Goal: Task Accomplishment & Management: Manage account settings

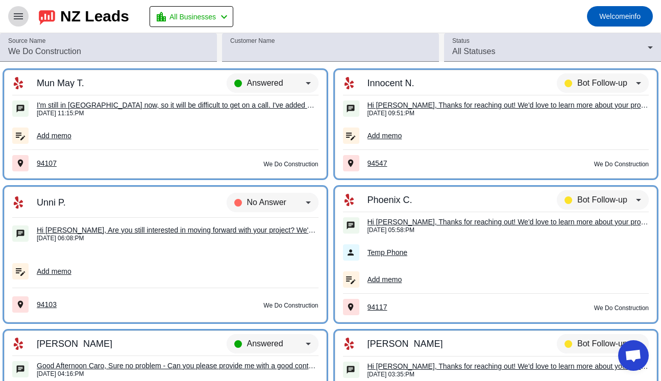
click at [19, 16] on mat-icon "menu" at bounding box center [18, 16] width 12 height 12
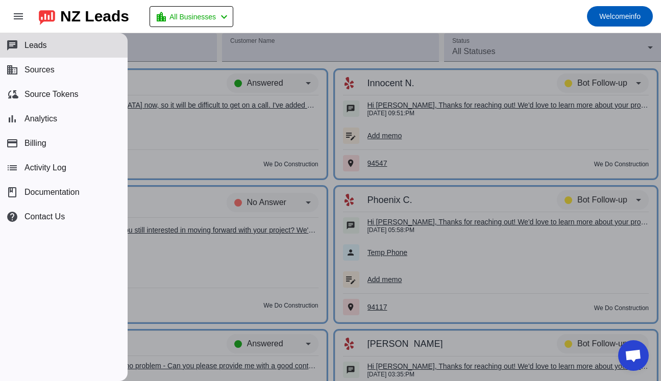
click at [99, 20] on div "NZ Leads" at bounding box center [94, 16] width 69 height 14
click at [209, 12] on span "All Businesses" at bounding box center [192, 17] width 46 height 14
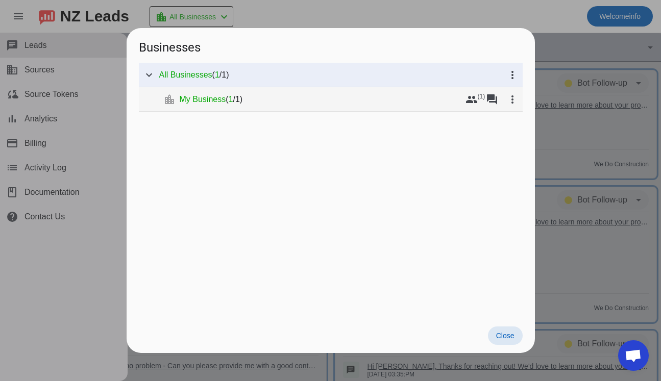
click at [209, 104] on span "My Business" at bounding box center [203, 99] width 46 height 10
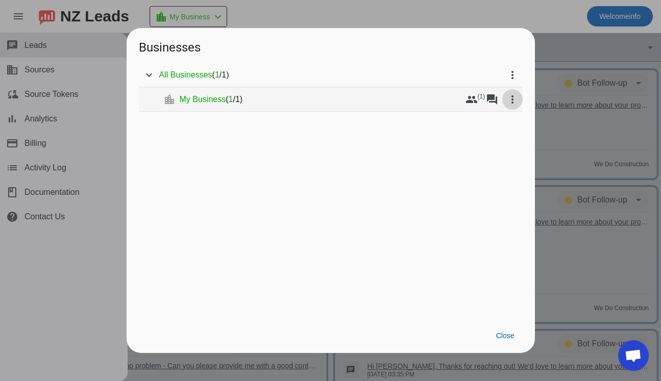
click at [511, 98] on mat-icon "more_vert" at bounding box center [512, 99] width 12 height 12
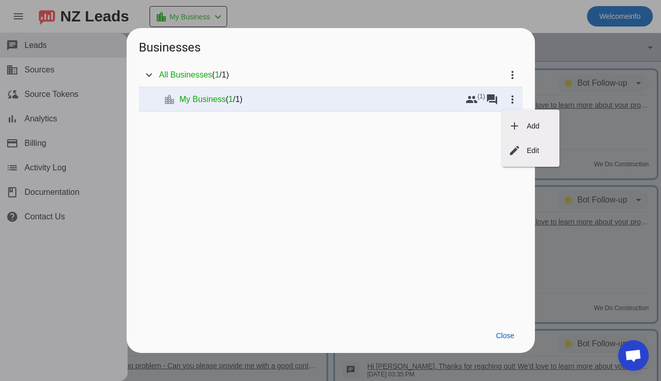
click at [435, 171] on div at bounding box center [330, 190] width 661 height 381
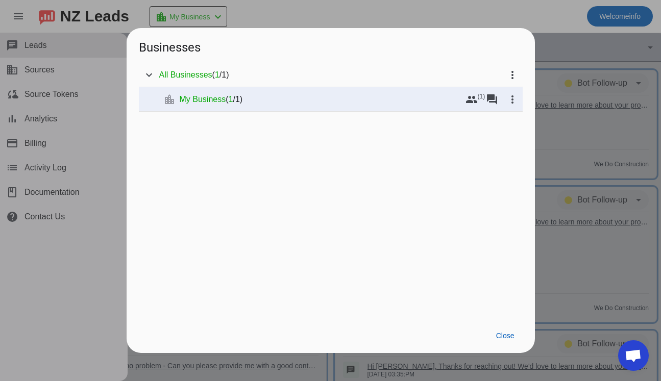
click at [547, 35] on div at bounding box center [330, 190] width 661 height 381
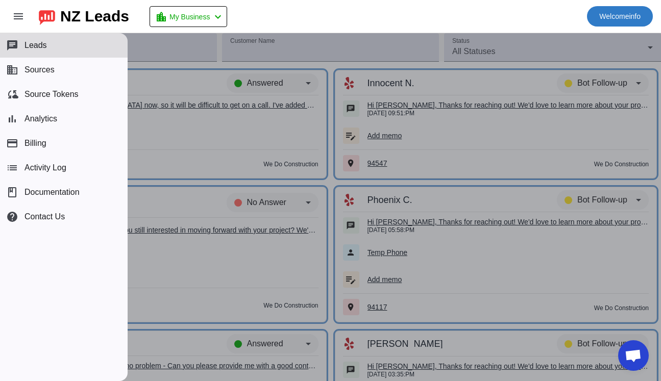
click at [626, 8] on span at bounding box center [620, 16] width 66 height 24
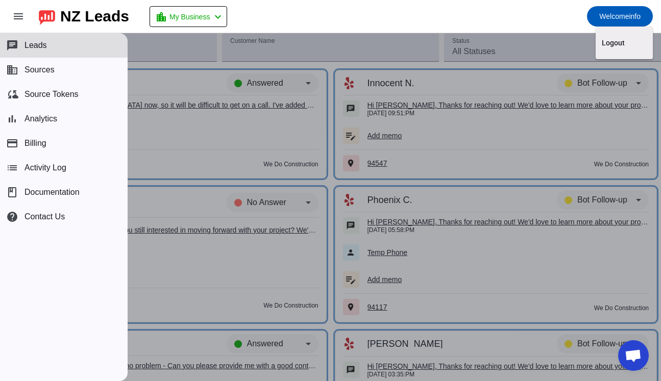
click at [72, 19] on div at bounding box center [330, 190] width 661 height 381
click at [12, 22] on mat-icon "menu" at bounding box center [18, 16] width 12 height 12
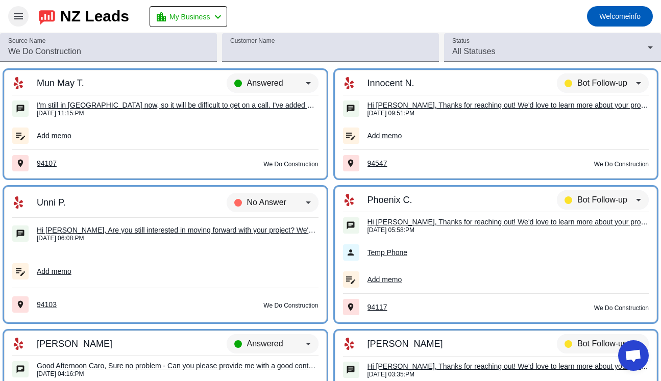
click at [12, 22] on mat-icon "menu" at bounding box center [18, 16] width 12 height 12
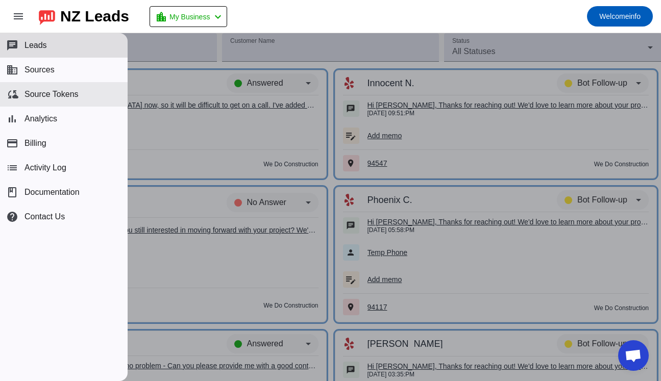
click at [37, 101] on button "cloud_sync Source Tokens" at bounding box center [64, 94] width 128 height 24
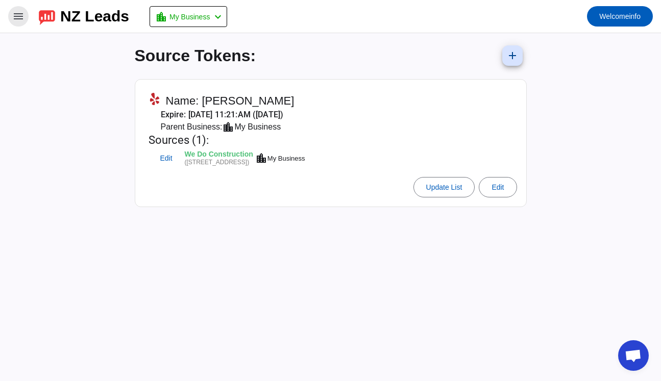
click at [9, 18] on span at bounding box center [18, 16] width 24 height 24
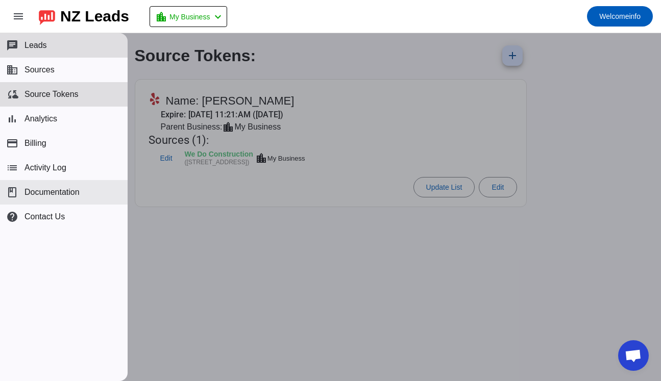
click at [39, 204] on button "book Documentation" at bounding box center [64, 192] width 128 height 24
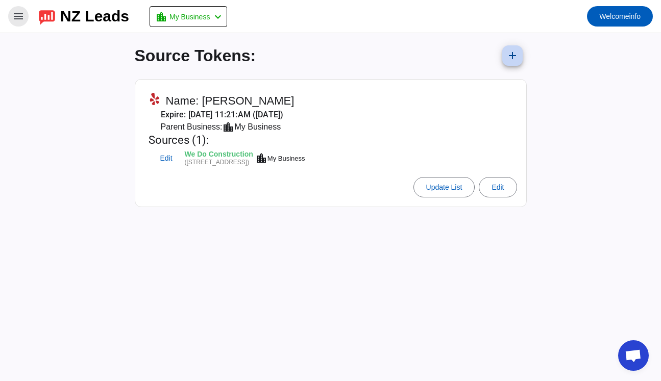
click at [515, 60] on mat-icon "add" at bounding box center [512, 56] width 12 height 12
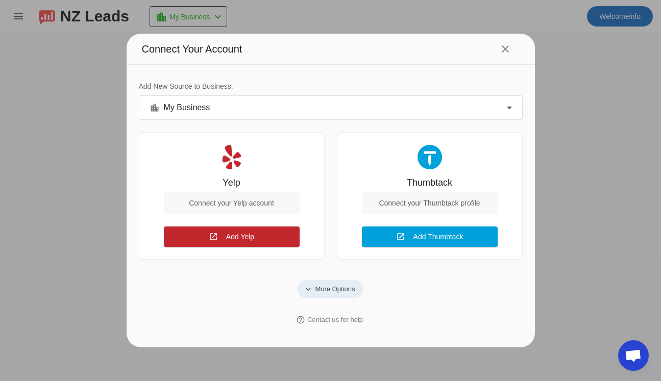
click at [343, 293] on span "More Options" at bounding box center [335, 289] width 40 height 10
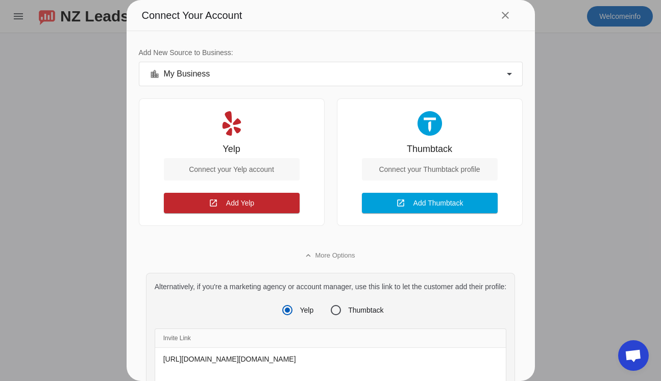
click at [340, 67] on div "location_city My Business" at bounding box center [330, 74] width 383 height 22
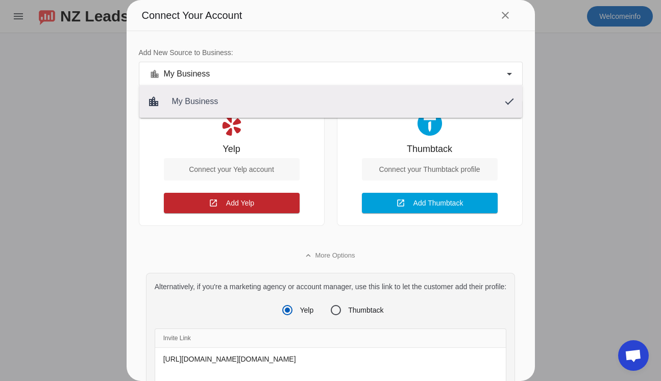
click at [340, 67] on div at bounding box center [330, 190] width 661 height 381
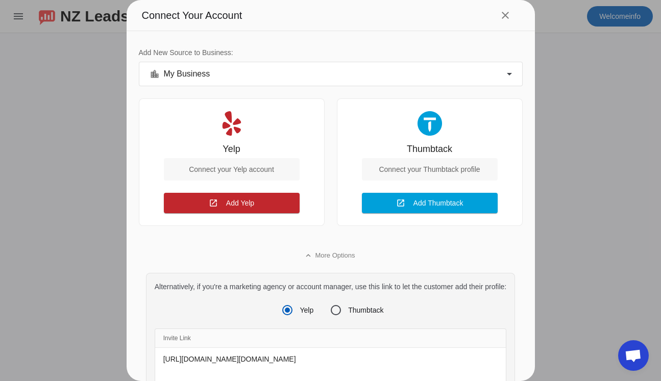
click at [457, 81] on div "location_city My Business" at bounding box center [330, 74] width 383 height 22
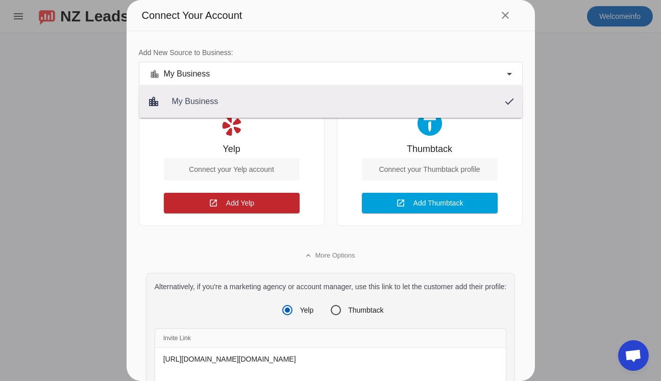
click at [502, 21] on div at bounding box center [330, 190] width 661 height 381
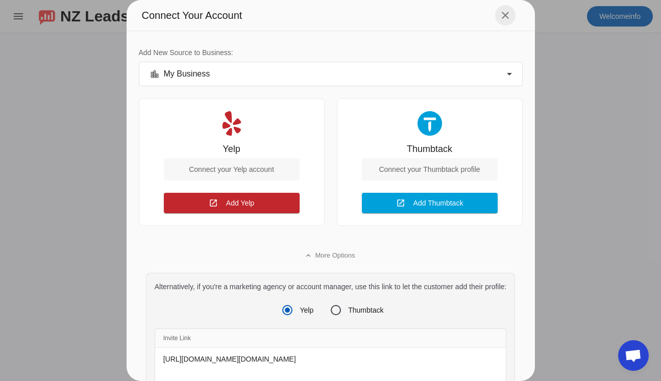
click at [502, 20] on mat-icon "close" at bounding box center [505, 15] width 12 height 12
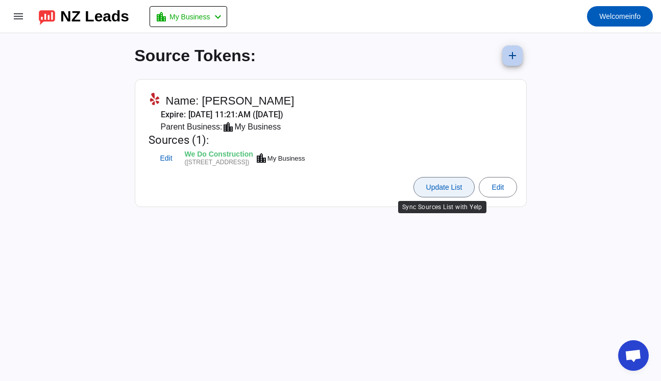
click at [451, 192] on span at bounding box center [444, 187] width 61 height 24
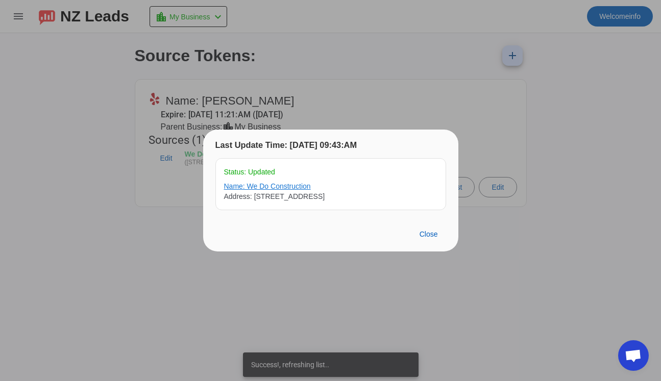
click at [297, 184] on link "Name: We Do Construction" at bounding box center [330, 186] width 213 height 10
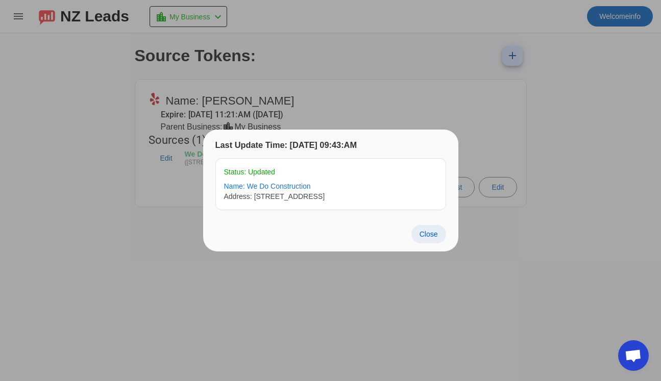
click at [425, 236] on span "Close" at bounding box center [429, 234] width 18 height 8
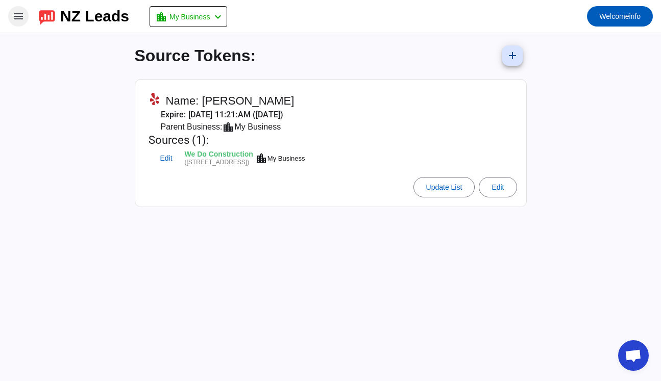
click at [15, 15] on mat-icon "menu" at bounding box center [18, 16] width 12 height 12
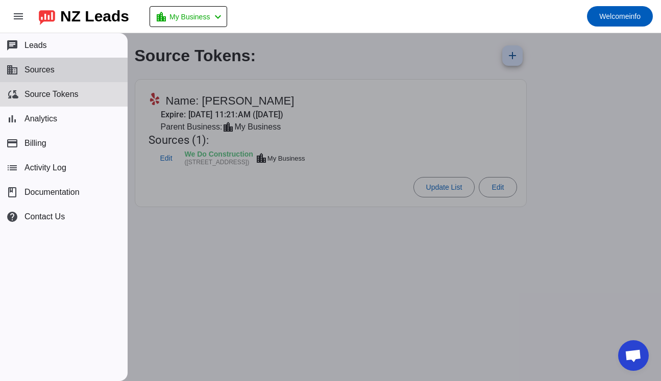
click at [57, 73] on button "business Sources" at bounding box center [64, 70] width 128 height 24
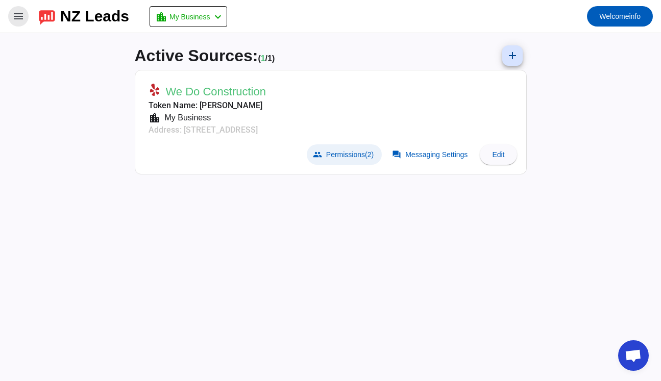
click at [359, 154] on span "Permissions (2)" at bounding box center [349, 155] width 47 height 8
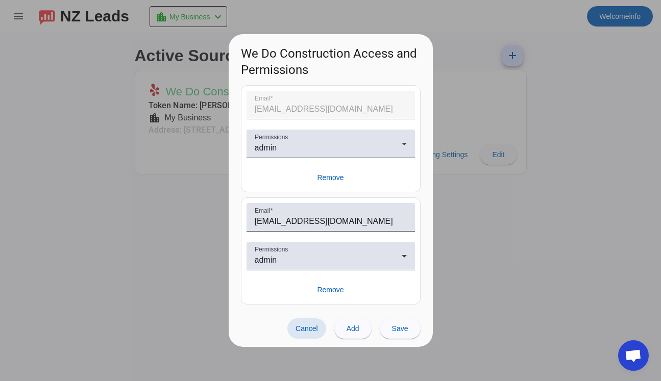
click at [571, 235] on div at bounding box center [330, 190] width 661 height 381
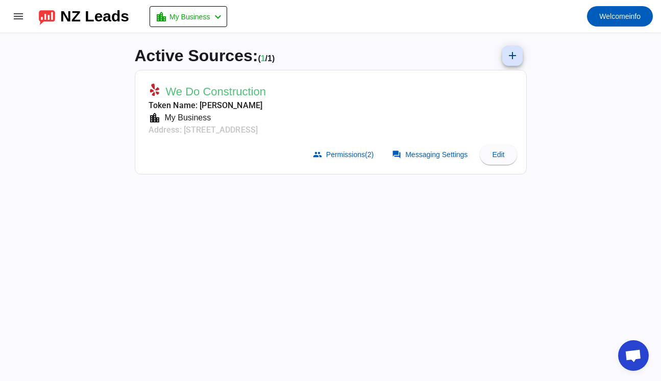
click at [235, 95] on span "We Do Construction" at bounding box center [216, 92] width 100 height 14
click at [212, 114] on mat-card-subtitle "location_city My Business" at bounding box center [207, 118] width 117 height 12
click at [241, 117] on mat-card-subtitle "location_city My Business" at bounding box center [207, 118] width 117 height 12
click at [424, 159] on span at bounding box center [431, 154] width 90 height 20
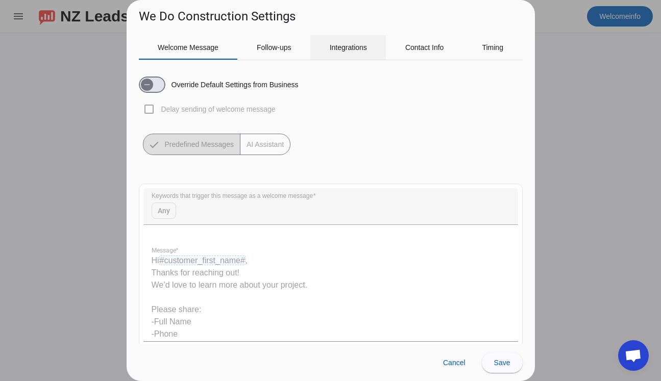
click at [358, 42] on span "Integrations" at bounding box center [348, 47] width 37 height 24
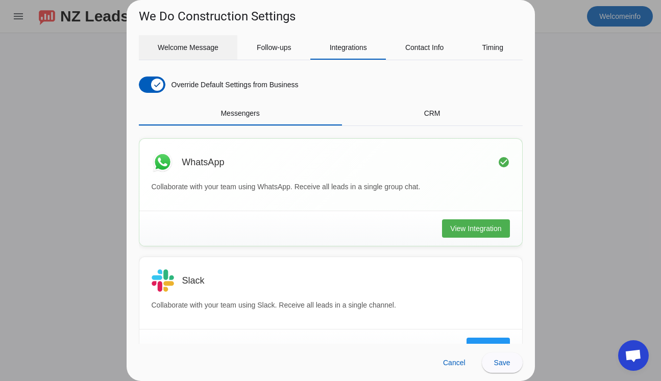
click at [193, 52] on span "Welcome Message" at bounding box center [188, 47] width 61 height 24
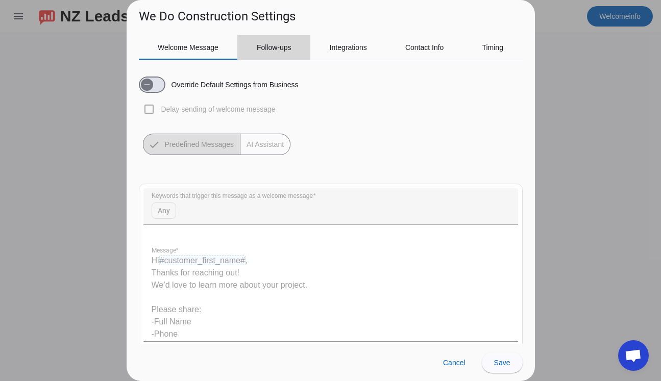
click at [274, 47] on span "Follow-ups" at bounding box center [274, 47] width 35 height 7
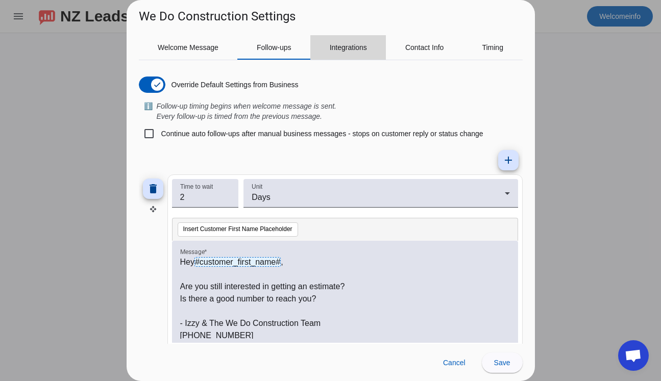
click at [355, 53] on span "Integrations" at bounding box center [348, 47] width 37 height 24
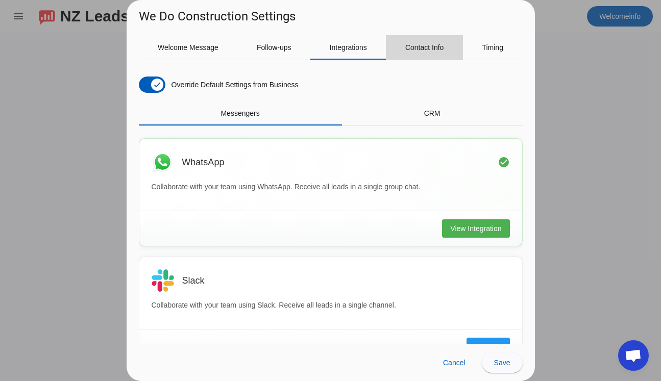
click at [430, 48] on span "Contact Info" at bounding box center [424, 47] width 39 height 7
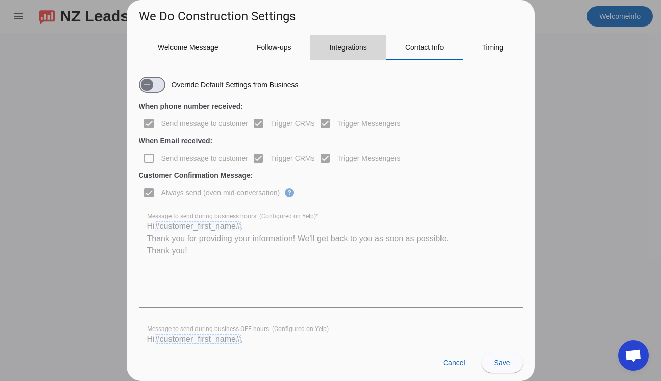
click at [346, 42] on span "Integrations" at bounding box center [348, 47] width 37 height 24
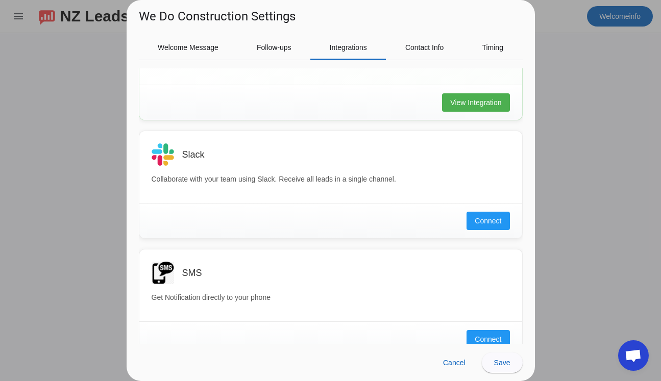
scroll to position [122, 0]
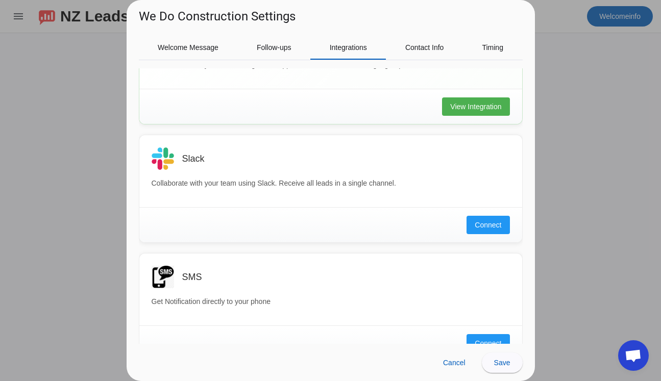
click at [557, 113] on div at bounding box center [330, 190] width 661 height 381
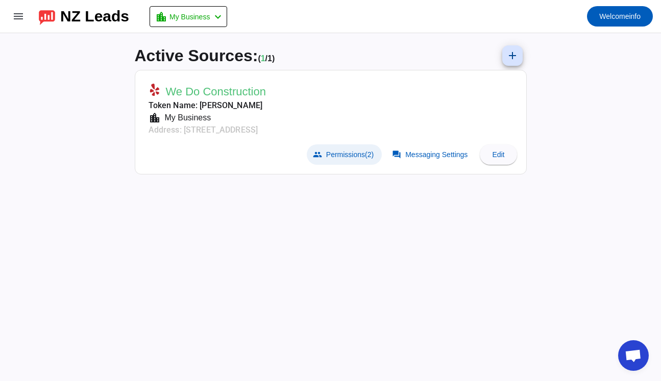
click at [366, 155] on span "(2)" at bounding box center [369, 155] width 9 height 8
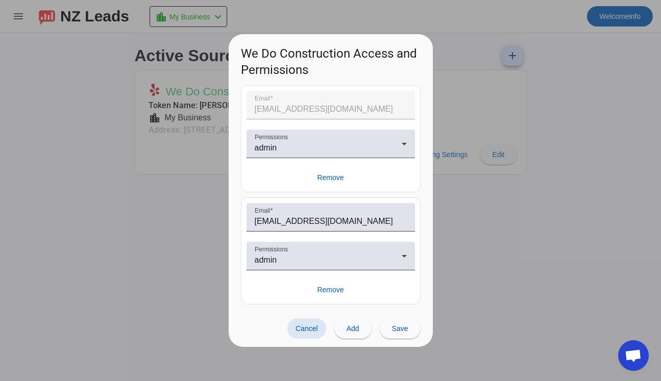
click at [552, 228] on div at bounding box center [330, 190] width 661 height 381
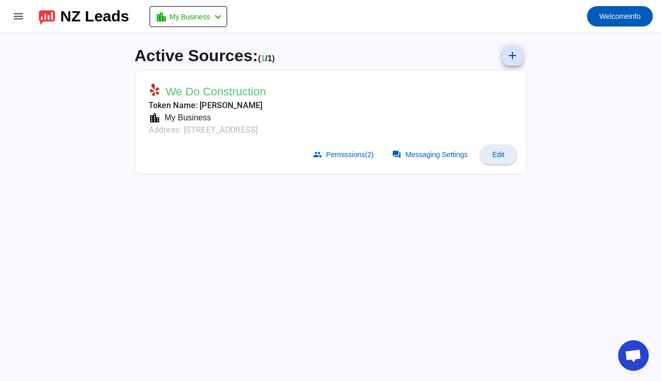
click at [516, 150] on span at bounding box center [498, 154] width 37 height 24
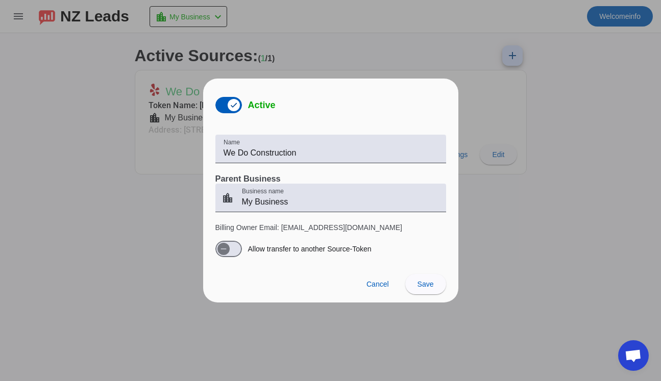
click at [464, 249] on div at bounding box center [330, 190] width 661 height 381
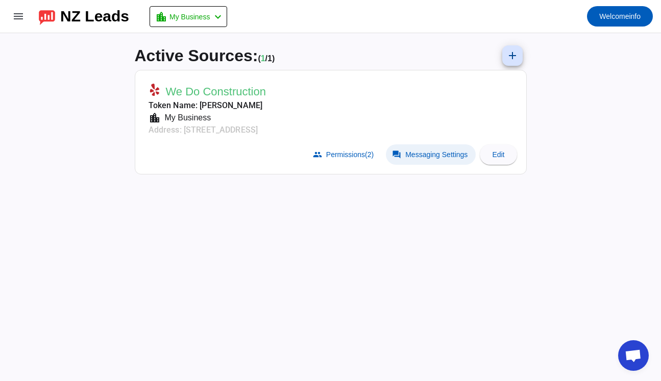
click at [441, 157] on span "Messaging Settings" at bounding box center [436, 155] width 62 height 8
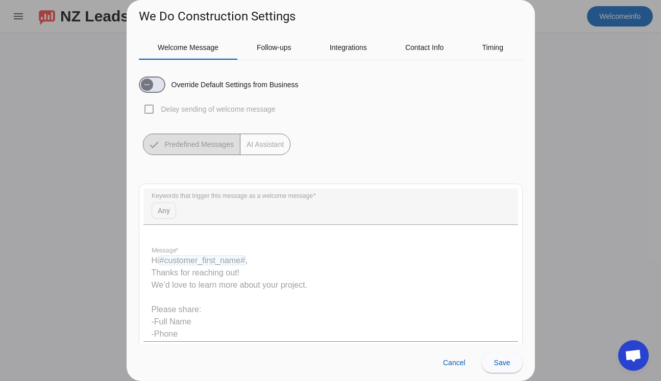
scroll to position [44, 0]
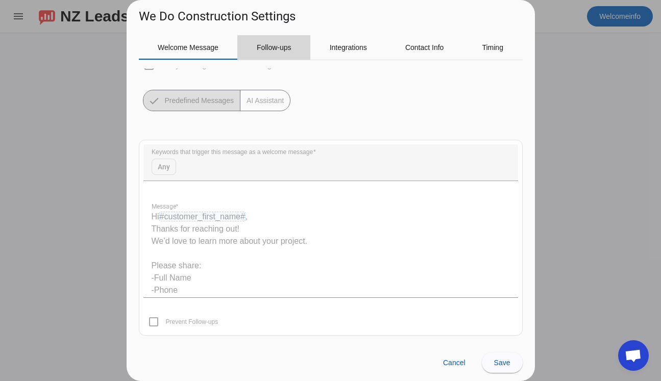
click at [287, 45] on span "Follow-ups" at bounding box center [274, 47] width 35 height 7
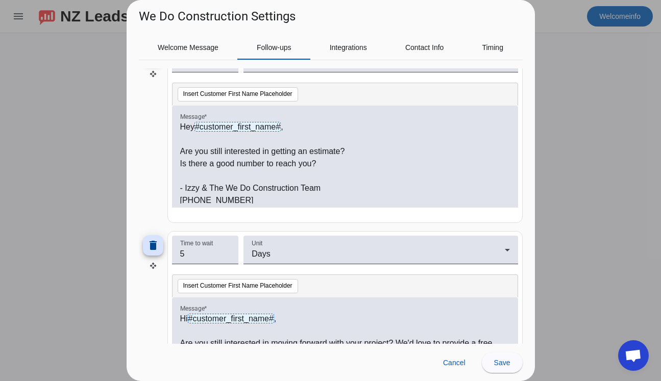
scroll to position [3, 0]
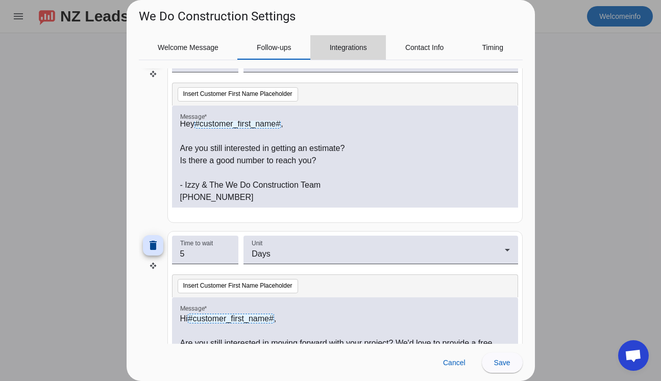
click at [334, 55] on span "Integrations" at bounding box center [348, 47] width 37 height 24
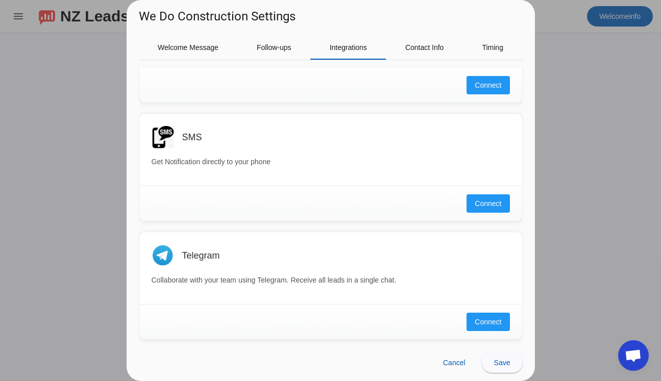
scroll to position [0, 0]
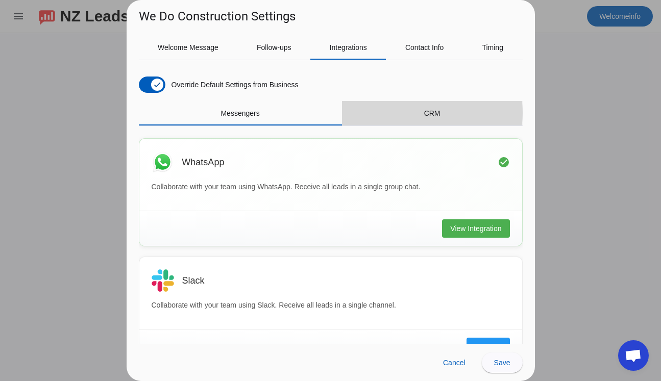
click at [424, 113] on span "CRM" at bounding box center [432, 113] width 16 height 7
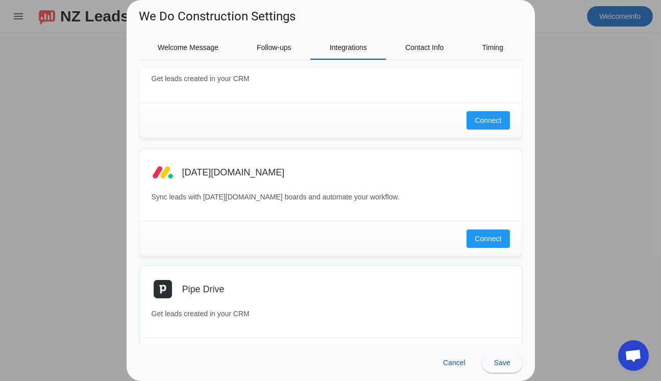
scroll to position [322, 0]
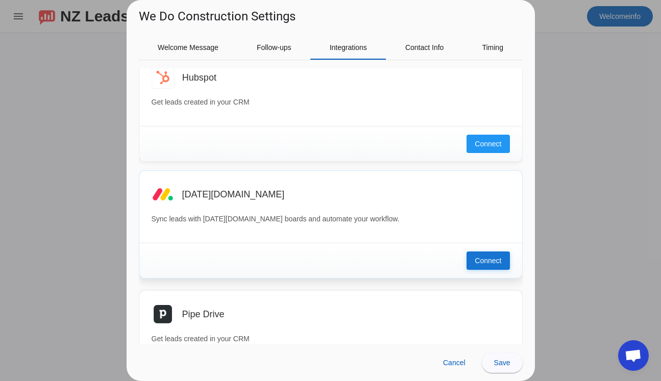
click at [481, 264] on span "Connect" at bounding box center [488, 261] width 27 height 10
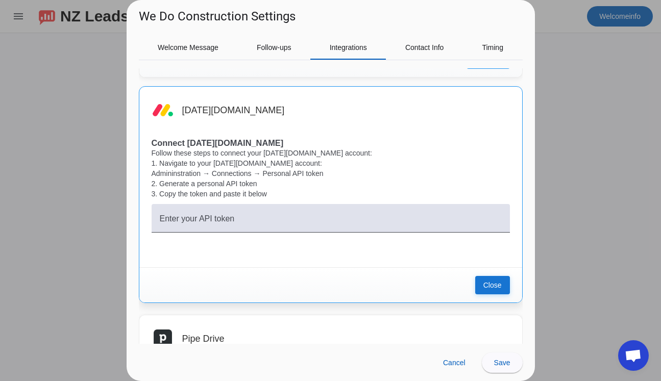
scroll to position [408, 0]
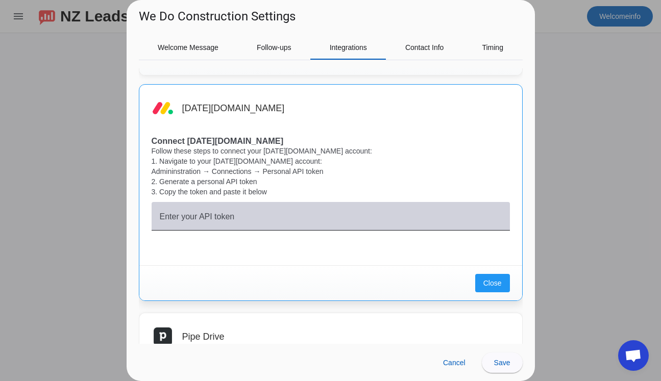
click at [260, 205] on div "Enter your API token" at bounding box center [331, 216] width 342 height 29
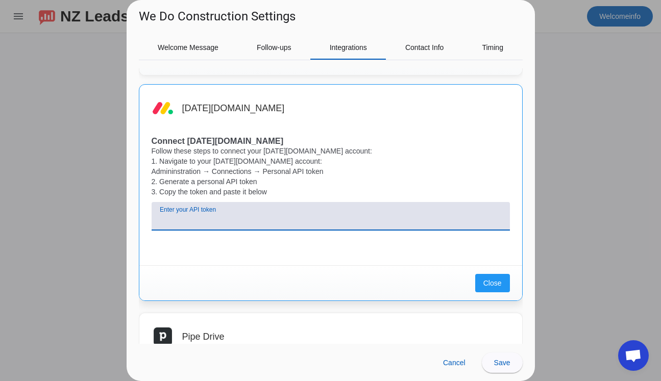
paste input "eyJhbGciOiJIUzI1NiJ9.eyJ0aWQiOjI2OTg5NzgwNywiYWFpIjoxMSwidWlkIjo0NTQ0NzQ1NCwiaW…"
type input "eyJhbGciOiJIUzI1NiJ9.eyJ0aWQiOjI2OTg5NzgwNywiYWFpIjoxMSwidWlkIjo0NTQ0NzQ1NCwiaW…"
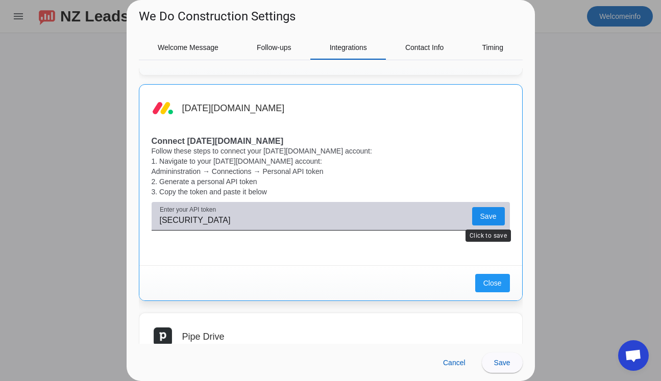
click at [484, 216] on span "Save" at bounding box center [488, 216] width 16 height 0
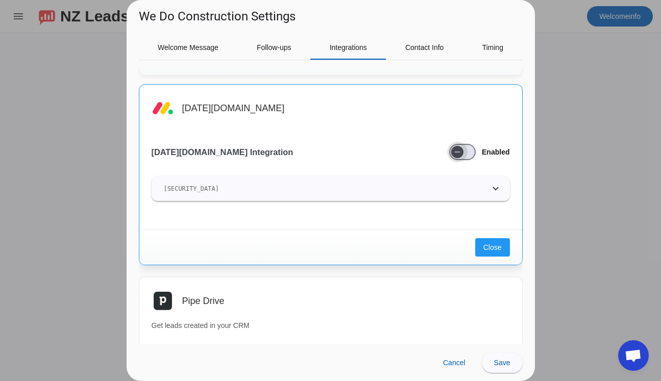
click at [460, 153] on icon "button" at bounding box center [457, 152] width 8 height 8
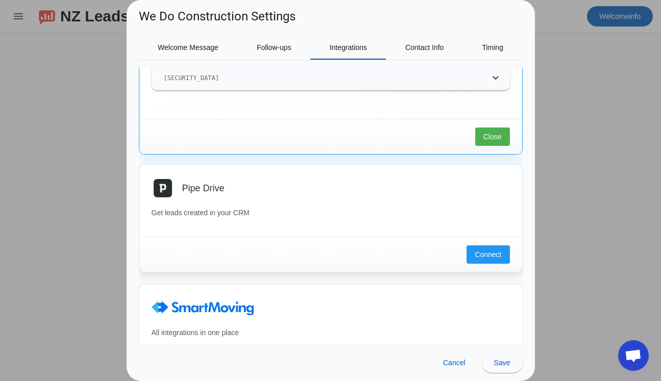
scroll to position [514, 0]
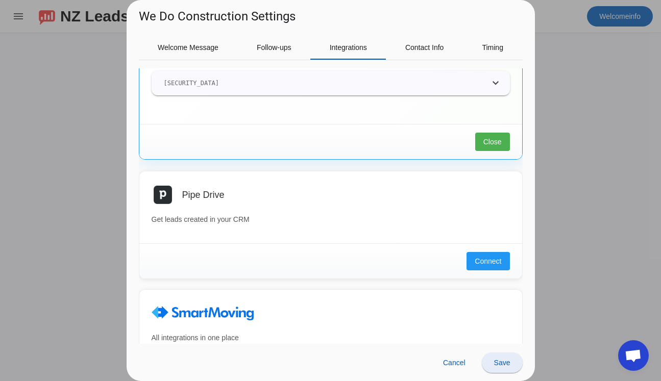
click at [500, 365] on span "Save" at bounding box center [502, 363] width 16 height 8
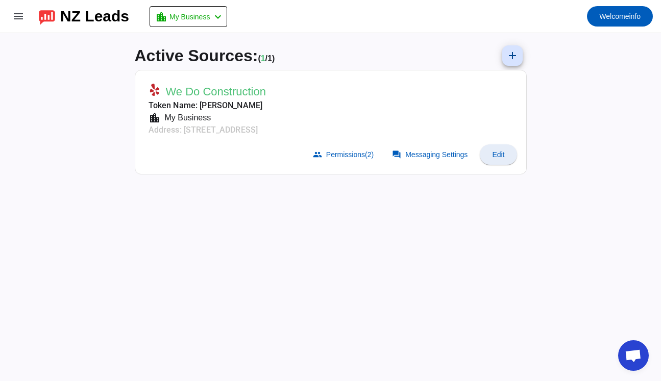
click at [500, 158] on span "Edit" at bounding box center [498, 155] width 12 height 8
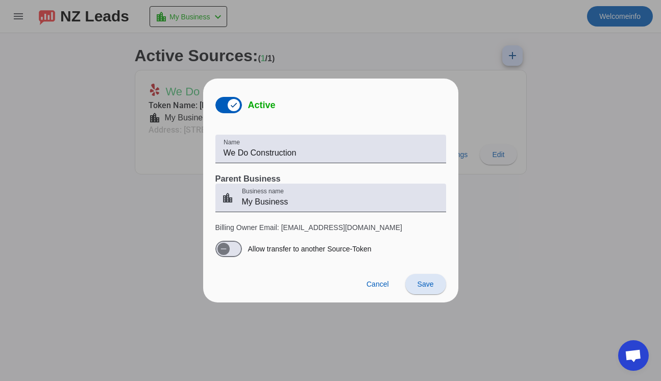
click at [510, 290] on div at bounding box center [330, 190] width 661 height 381
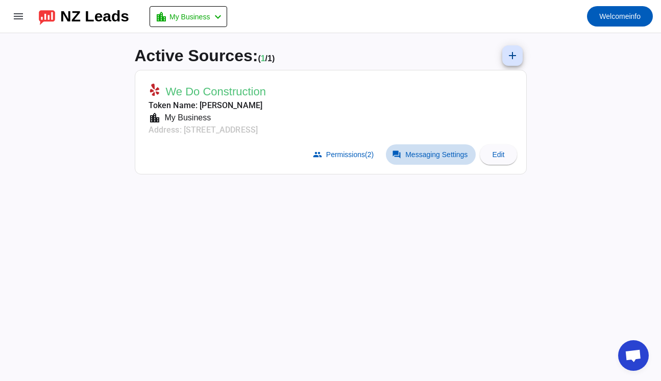
click at [430, 158] on span "Messaging Settings" at bounding box center [436, 155] width 62 height 8
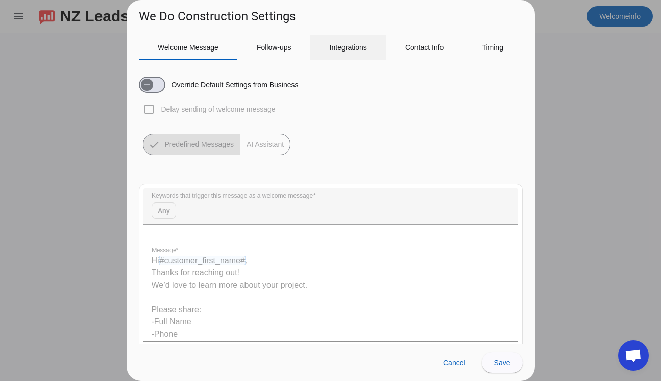
click at [353, 50] on span "Integrations" at bounding box center [348, 47] width 37 height 7
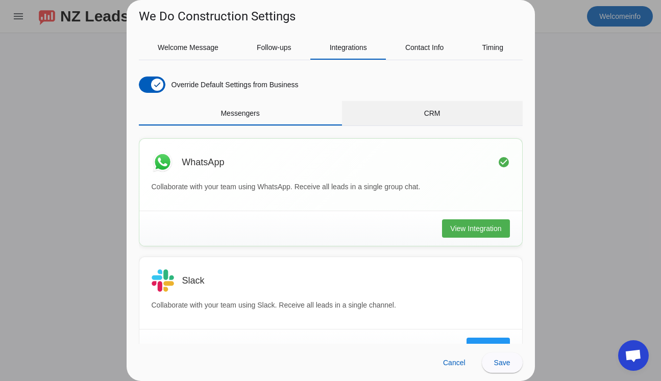
click at [433, 115] on span "CRM" at bounding box center [432, 113] width 16 height 7
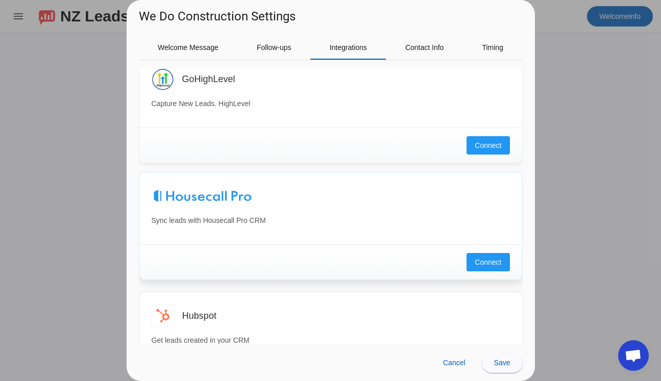
scroll to position [27, 0]
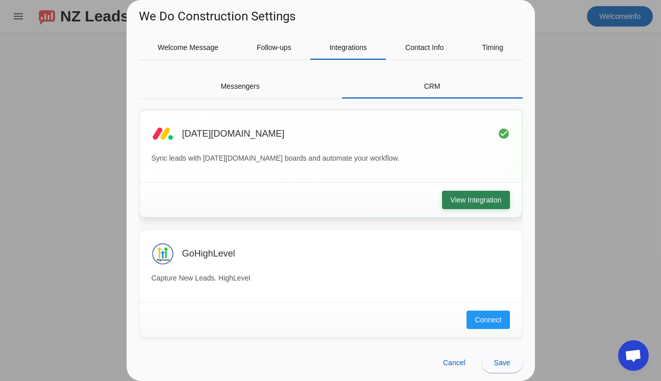
click at [462, 193] on button "View Integration" at bounding box center [475, 200] width 67 height 18
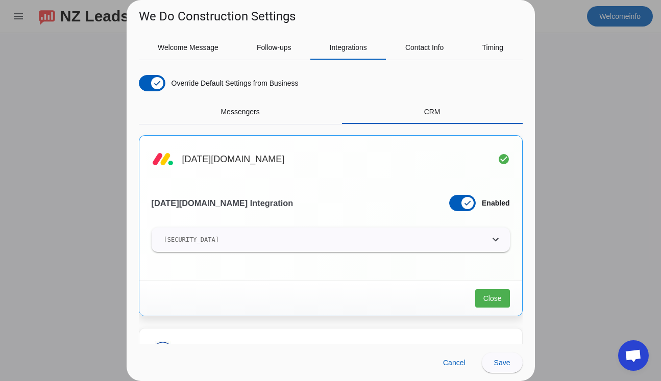
scroll to position [0, 0]
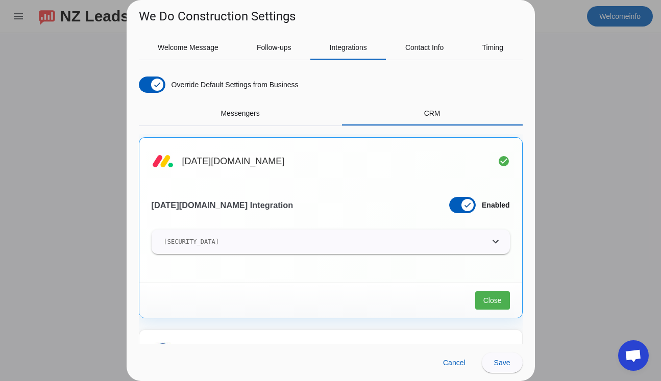
click at [564, 121] on div at bounding box center [330, 190] width 661 height 381
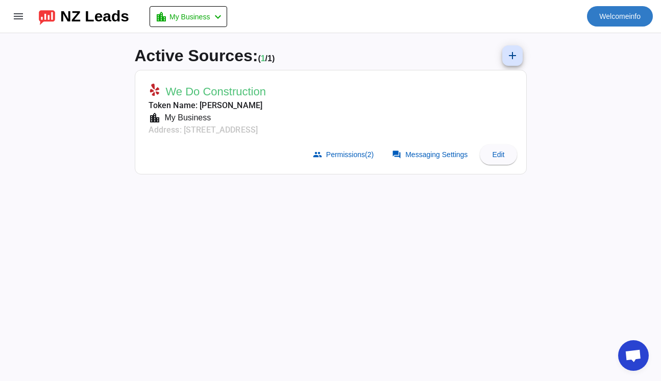
click at [613, 15] on span "Welcome" at bounding box center [614, 16] width 30 height 8
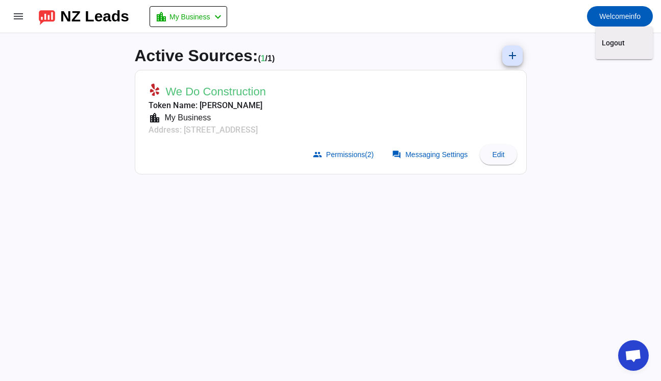
click at [607, 136] on div at bounding box center [330, 190] width 661 height 381
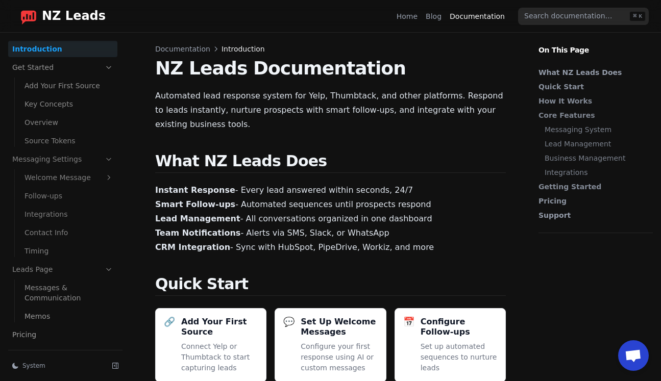
click at [70, 210] on link "Integrations" at bounding box center [68, 214] width 97 height 16
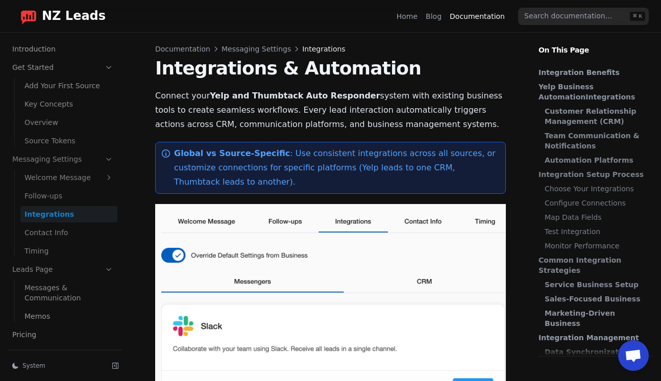
scroll to position [23, 0]
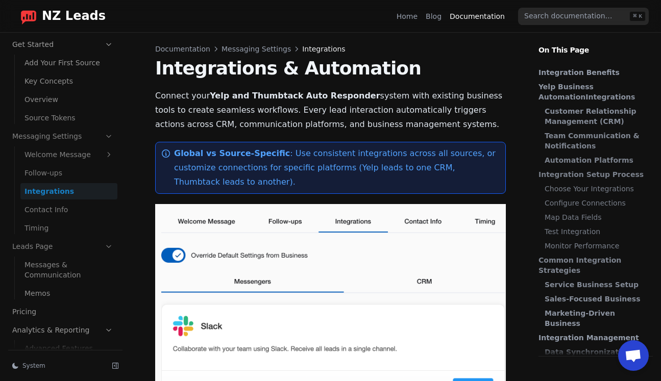
click at [70, 215] on link "Contact Info" at bounding box center [68, 210] width 97 height 16
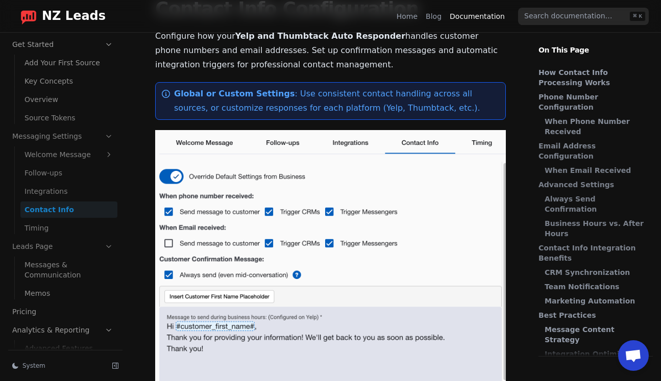
scroll to position [61, 0]
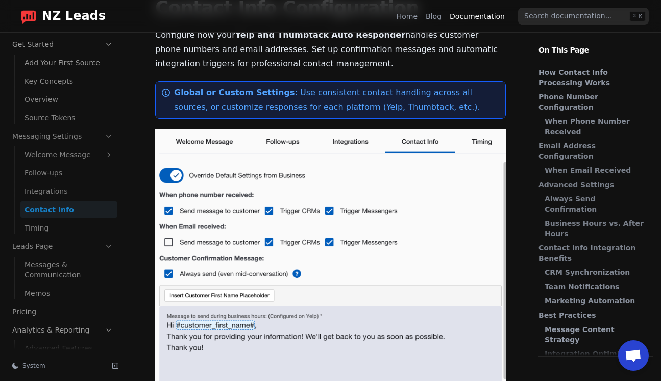
click at [73, 187] on link "Integrations" at bounding box center [68, 191] width 97 height 16
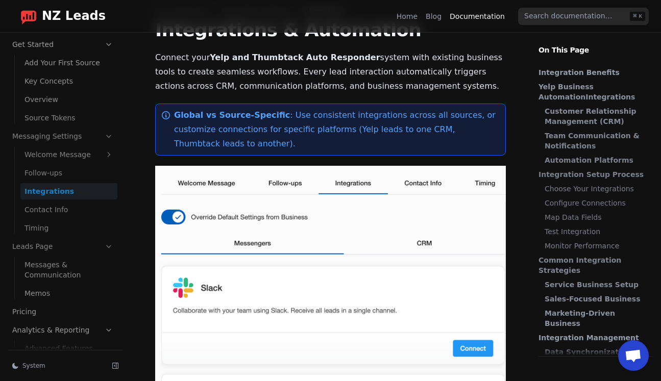
scroll to position [38, 0]
